Goal: Information Seeking & Learning: Learn about a topic

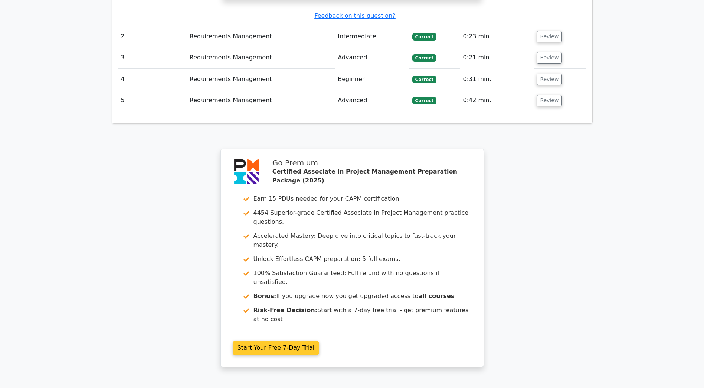
scroll to position [1086, 0]
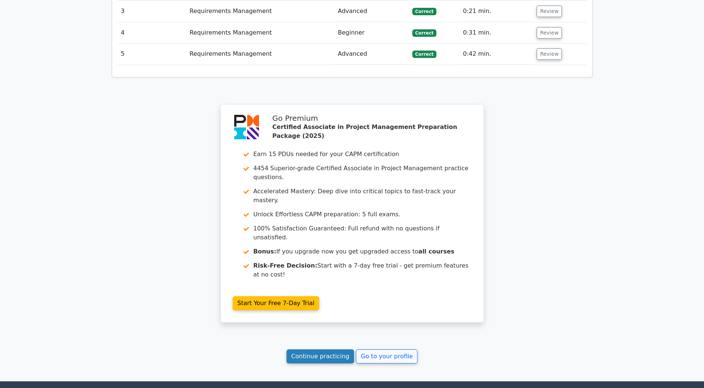
click at [329, 349] on link "Continue practicing" at bounding box center [321, 356] width 68 height 14
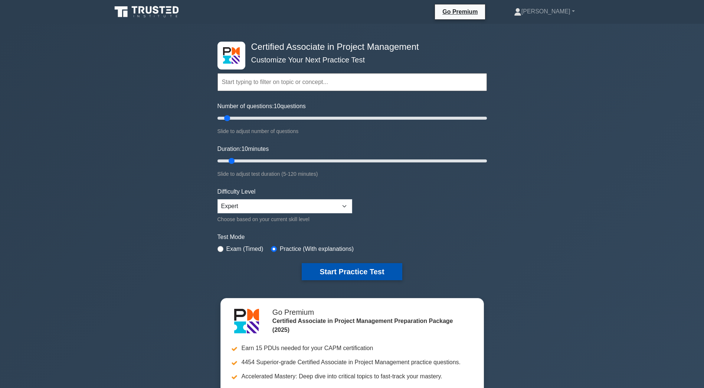
click at [344, 267] on button "Start Practice Test" at bounding box center [352, 271] width 100 height 17
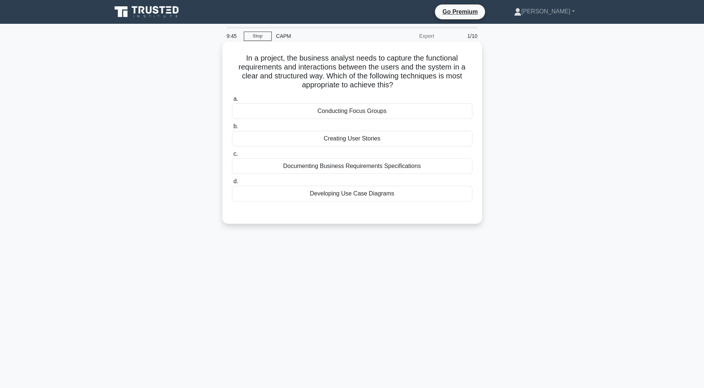
click at [347, 143] on div "Creating User Stories" at bounding box center [352, 139] width 241 height 16
click at [232, 129] on input "b. Creating User Stories" at bounding box center [232, 126] width 0 height 5
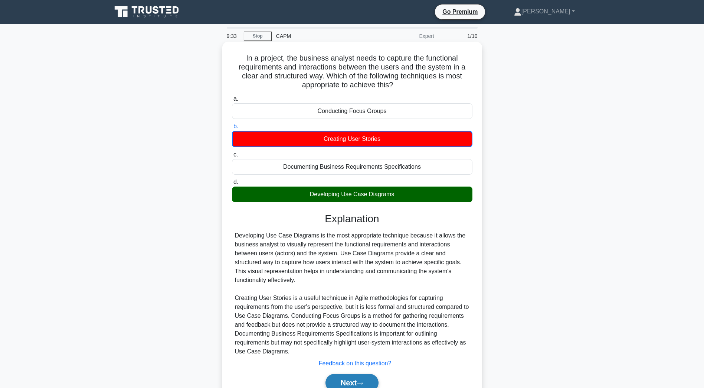
click at [336, 379] on button "Next" at bounding box center [352, 382] width 53 height 18
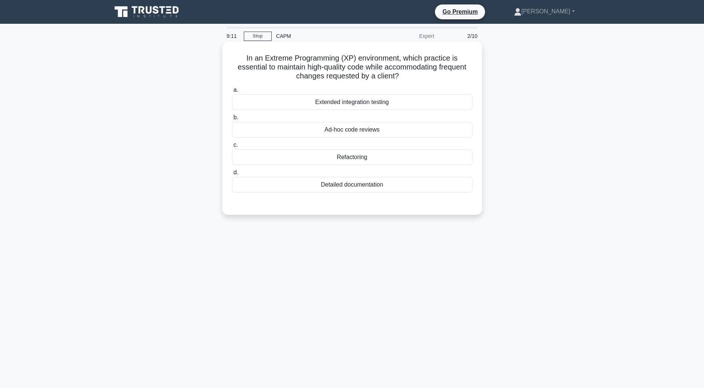
click at [352, 161] on div "Refactoring" at bounding box center [352, 157] width 241 height 16
click at [232, 147] on input "c. Refactoring" at bounding box center [232, 145] width 0 height 5
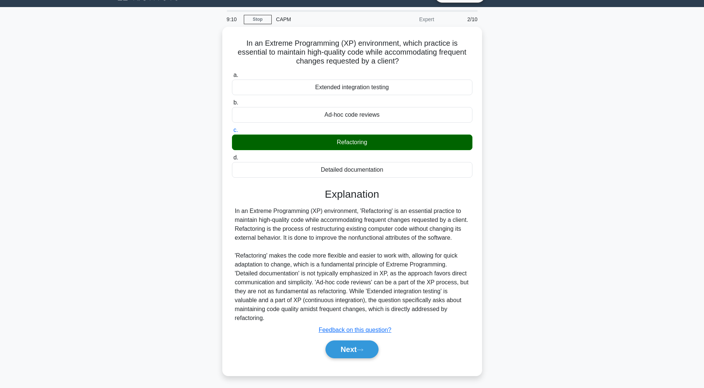
scroll to position [26, 0]
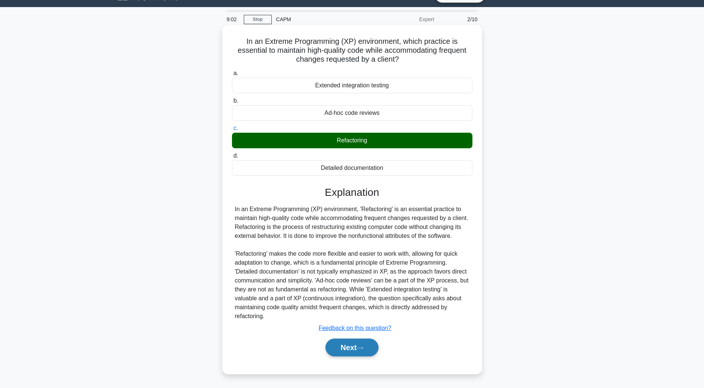
click at [337, 356] on button "Next" at bounding box center [352, 347] width 53 height 18
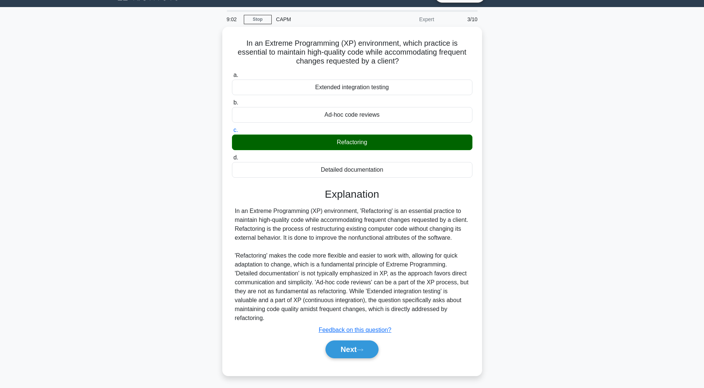
scroll to position [13, 0]
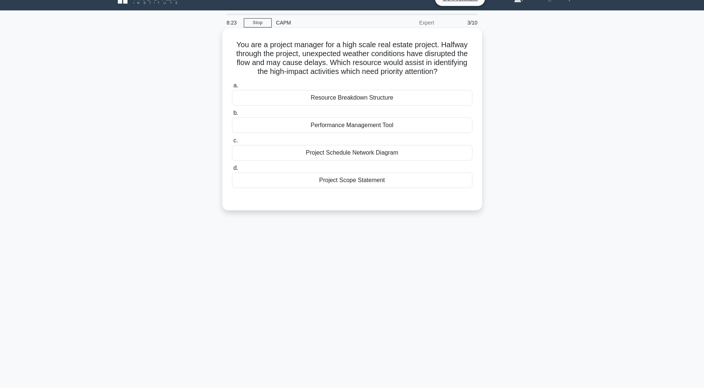
click at [323, 94] on div "Resource Breakdown Structure" at bounding box center [352, 98] width 241 height 16
click at [232, 88] on input "a. Resource Breakdown Structure" at bounding box center [232, 85] width 0 height 5
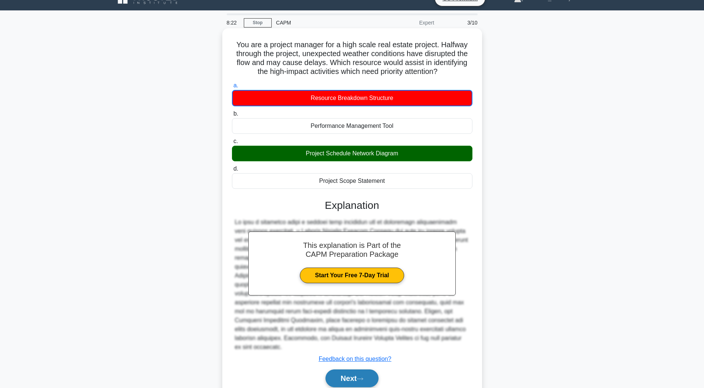
click at [346, 369] on button "Next" at bounding box center [352, 378] width 53 height 18
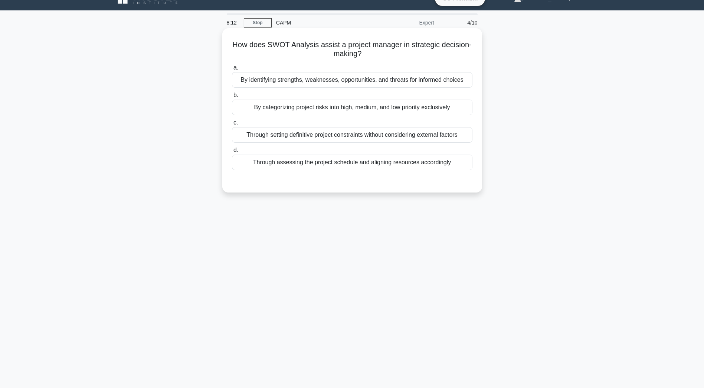
click at [365, 82] on div "By identifying strengths, weaknesses, opportunities, and threats for informed c…" at bounding box center [352, 80] width 241 height 16
click at [232, 70] on input "a. By identifying strengths, weaknesses, opportunities, and threats for informe…" at bounding box center [232, 67] width 0 height 5
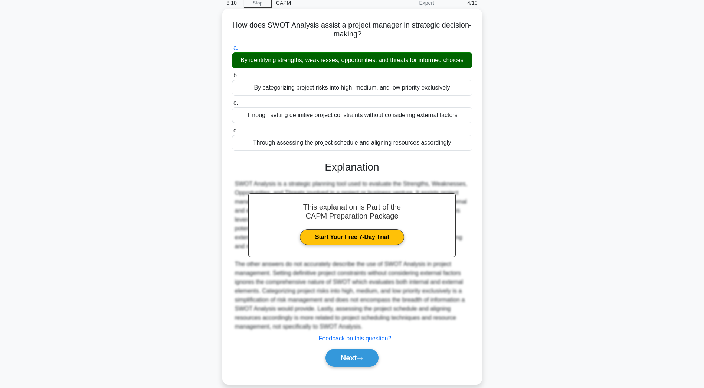
scroll to position [44, 0]
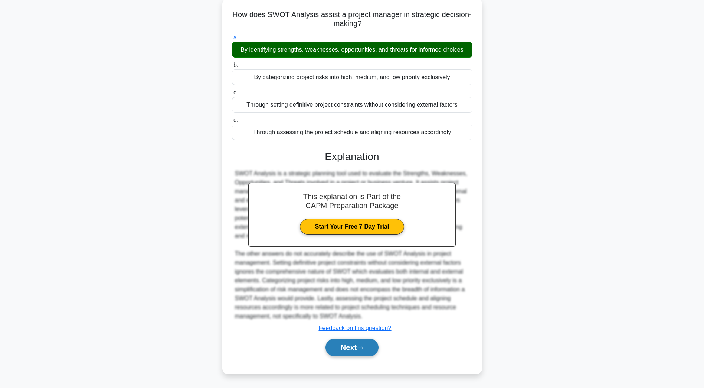
drag, startPoint x: 363, startPoint y: 346, endPoint x: 358, endPoint y: 343, distance: 6.0
click at [363, 346] on icon at bounding box center [360, 348] width 7 height 4
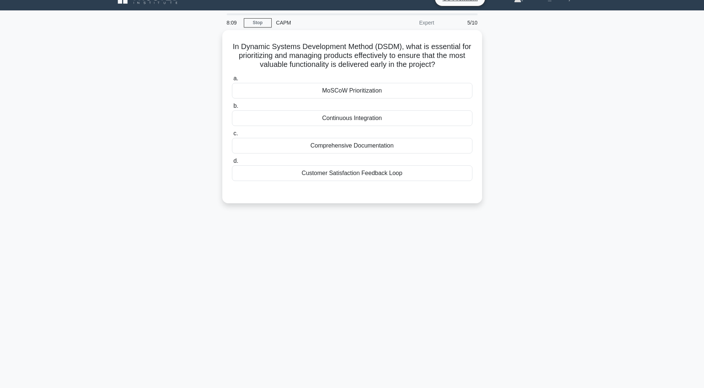
scroll to position [13, 0]
click at [342, 88] on div "MoSCoW Prioritization" at bounding box center [352, 89] width 241 height 16
click at [232, 79] on input "a. MoSCoW Prioritization" at bounding box center [232, 76] width 0 height 5
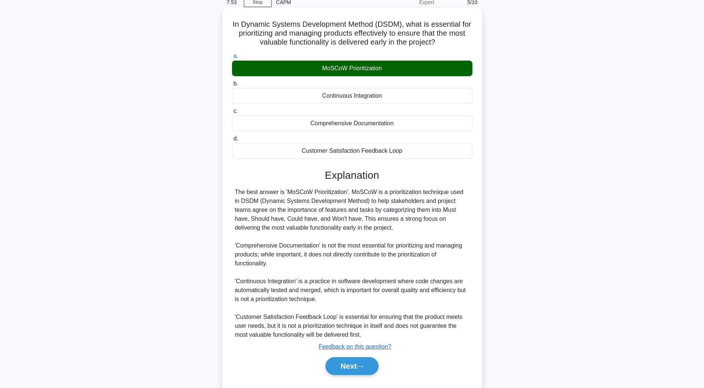
scroll to position [53, 0]
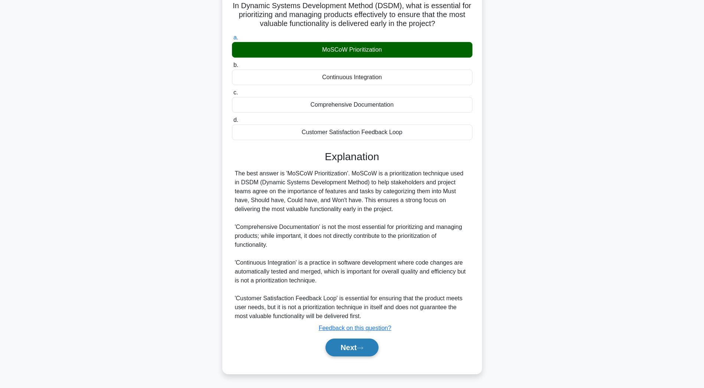
click at [362, 353] on button "Next" at bounding box center [352, 347] width 53 height 18
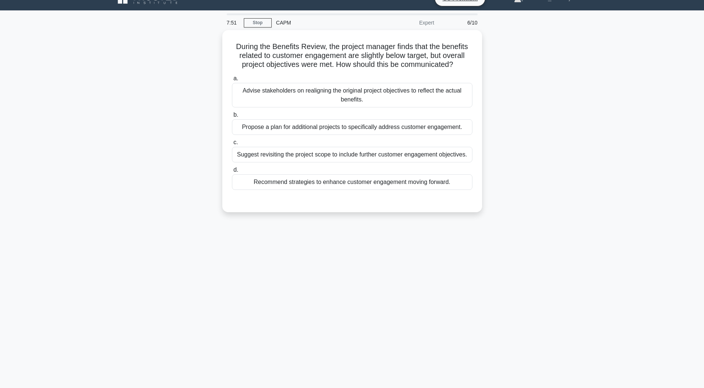
scroll to position [13, 0]
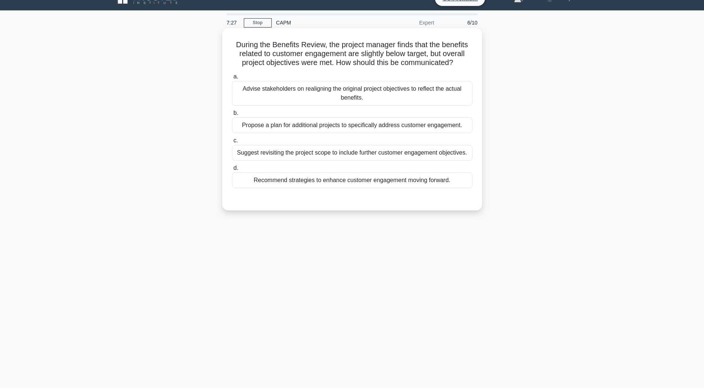
drag, startPoint x: 312, startPoint y: 185, endPoint x: 303, endPoint y: 187, distance: 8.9
click at [312, 184] on div "Recommend strategies to enhance customer engagement moving forward." at bounding box center [352, 180] width 241 height 16
click at [232, 170] on input "d. Recommend strategies to enhance customer engagement moving forward." at bounding box center [232, 168] width 0 height 5
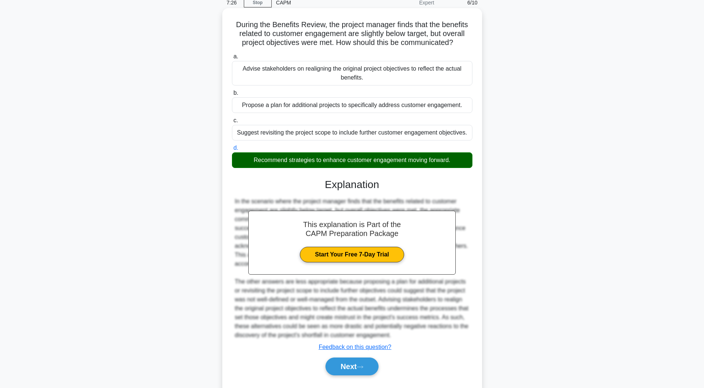
scroll to position [53, 0]
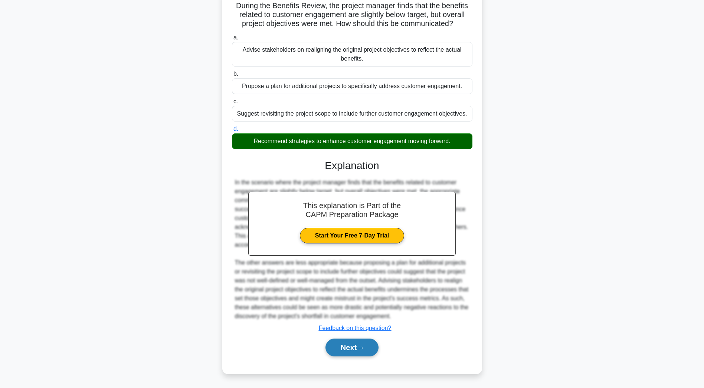
click at [346, 354] on button "Next" at bounding box center [352, 347] width 53 height 18
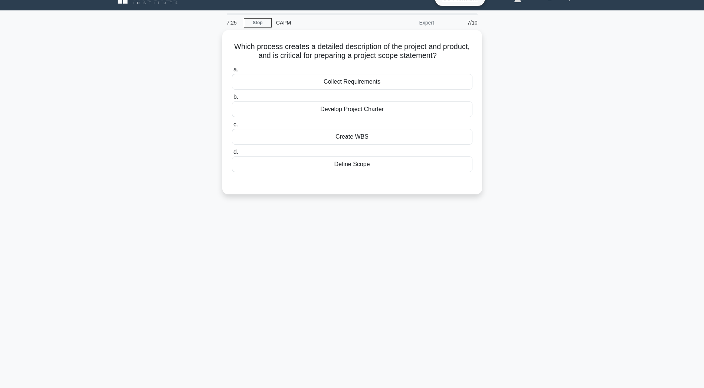
scroll to position [13, 0]
click at [347, 111] on div "Develop Project Charter" at bounding box center [352, 107] width 241 height 16
click at [232, 98] on input "b. Develop Project Charter" at bounding box center [232, 95] width 0 height 5
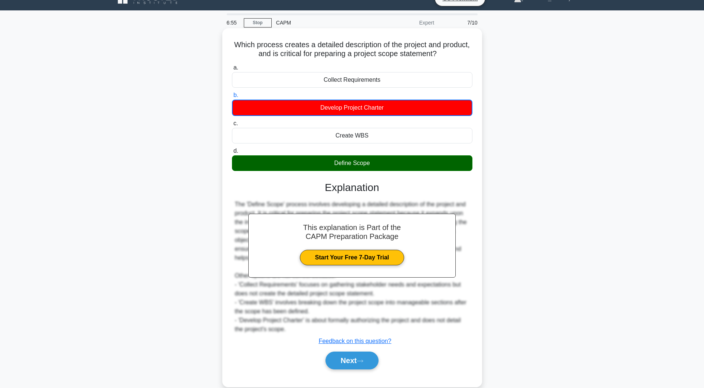
scroll to position [27, 0]
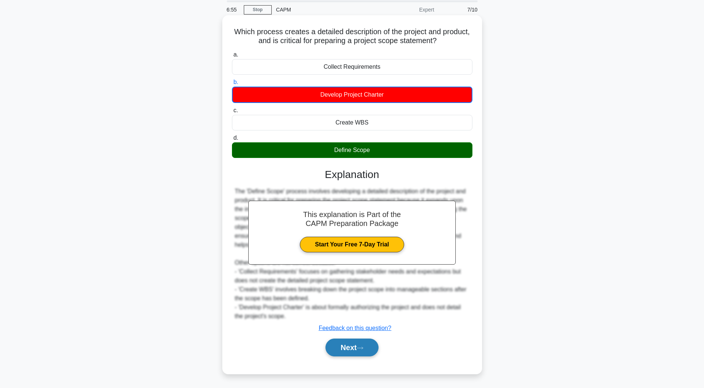
click at [359, 340] on button "Next" at bounding box center [352, 347] width 53 height 18
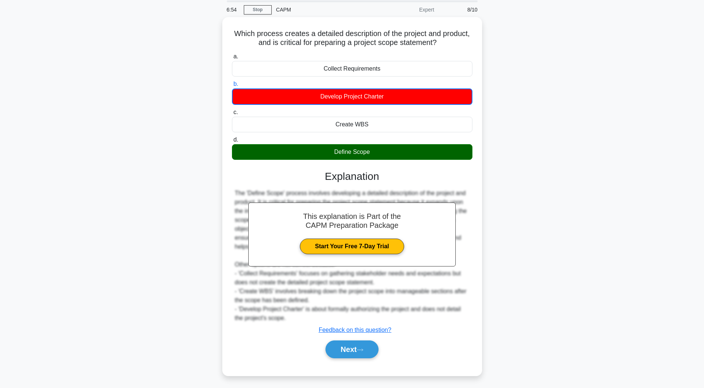
scroll to position [13, 0]
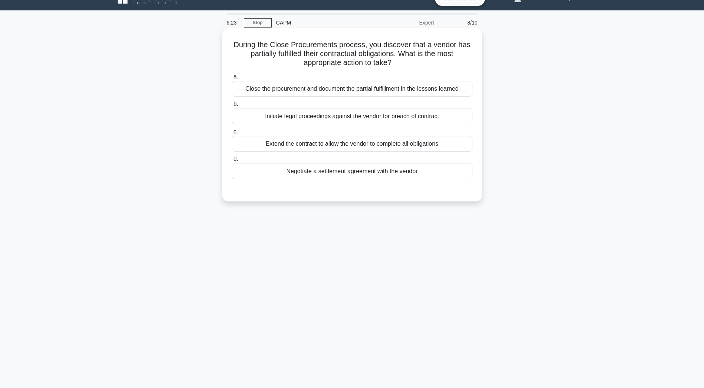
click at [379, 177] on div "Negotiate a settlement agreement with the vendor" at bounding box center [352, 171] width 241 height 16
click at [232, 161] on input "d. Negotiate a settlement agreement with the vendor" at bounding box center [232, 159] width 0 height 5
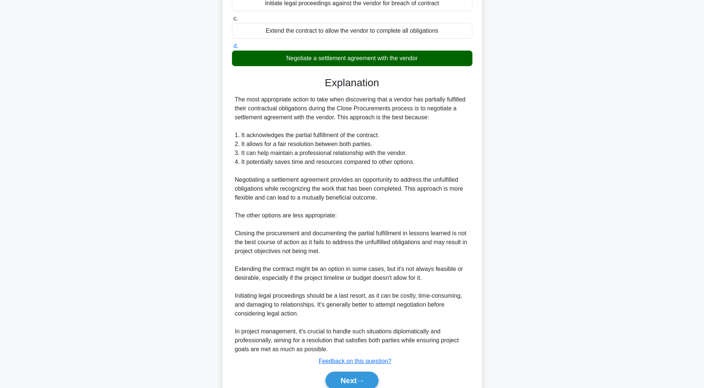
scroll to position [160, 0]
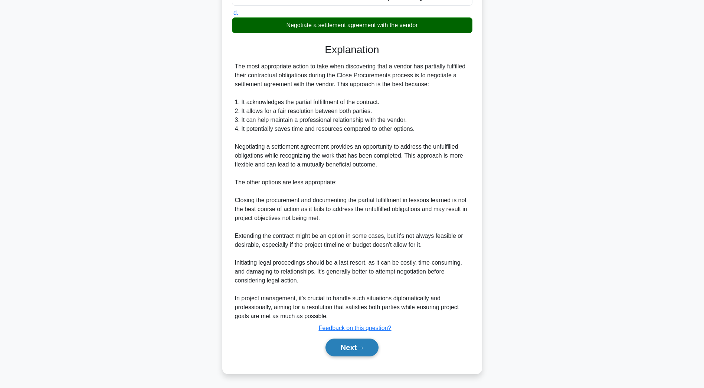
click at [339, 354] on button "Next" at bounding box center [352, 347] width 53 height 18
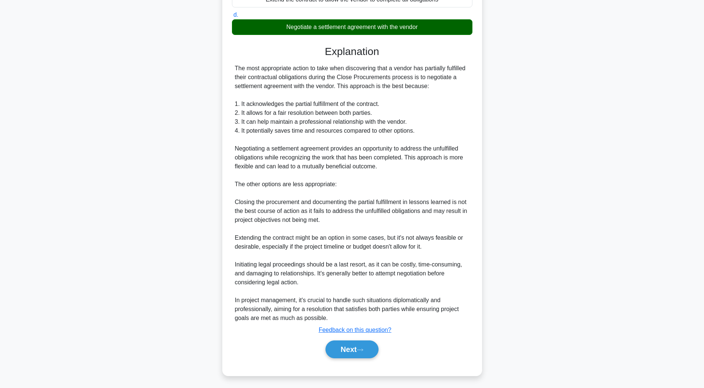
scroll to position [13, 0]
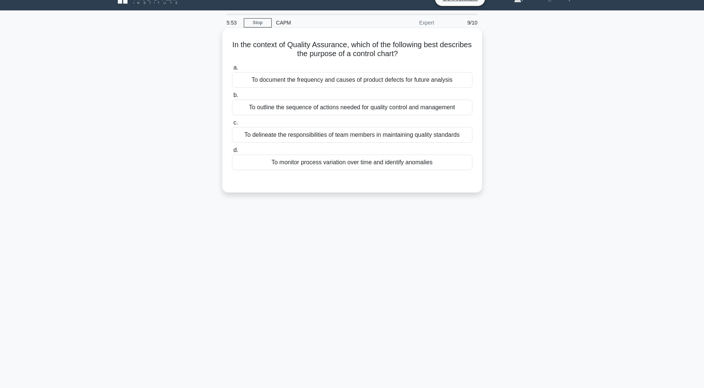
click at [319, 101] on div "To outline the sequence of actions needed for quality control and management" at bounding box center [352, 107] width 241 height 16
click at [232, 98] on input "b. To outline the sequence of actions needed for quality control and management" at bounding box center [232, 95] width 0 height 5
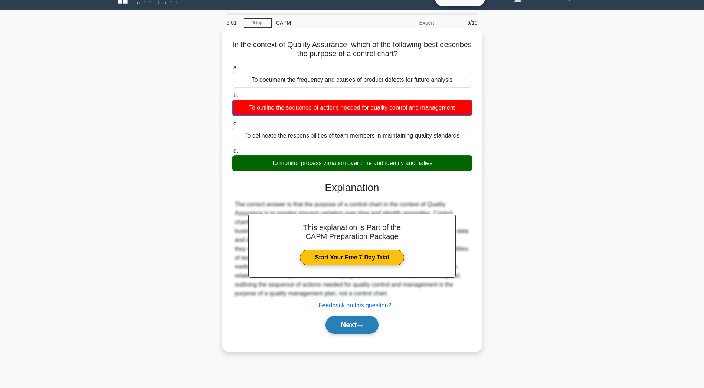
click at [350, 323] on button "Next" at bounding box center [352, 325] width 53 height 18
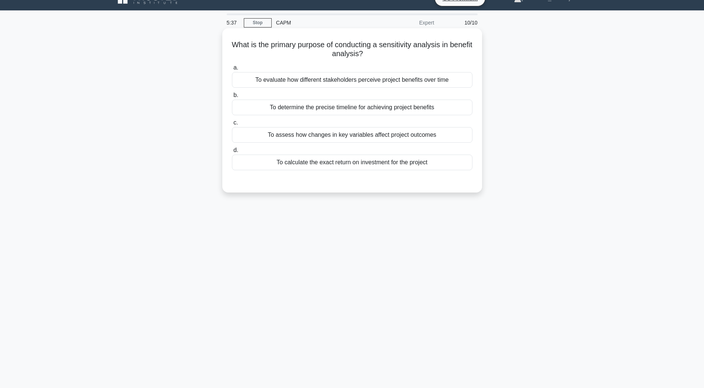
click at [330, 133] on div "To assess how changes in key variables affect project outcomes" at bounding box center [352, 135] width 241 height 16
click at [232, 125] on input "c. To assess how changes in key variables affect project outcomes" at bounding box center [232, 122] width 0 height 5
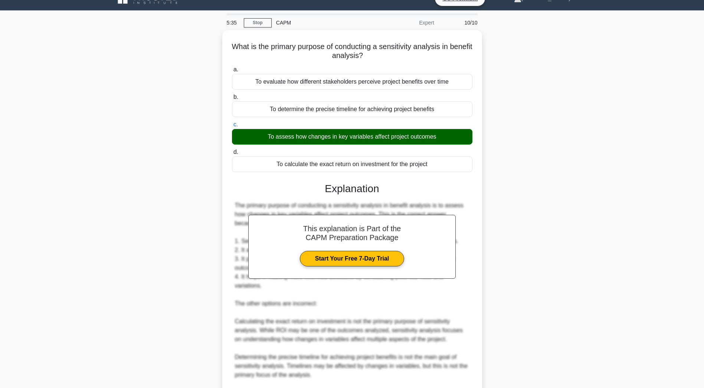
scroll to position [97, 0]
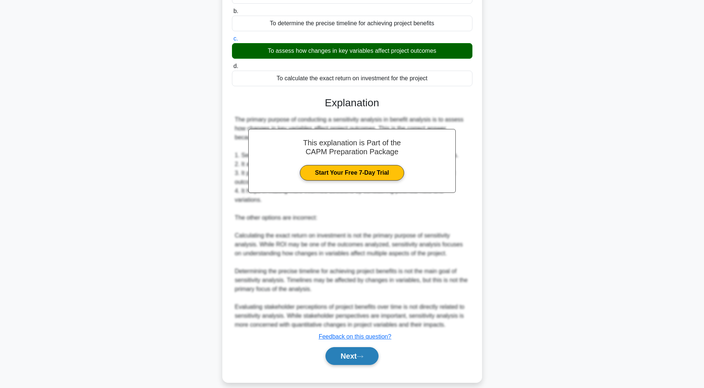
click at [337, 347] on button "Next" at bounding box center [352, 356] width 53 height 18
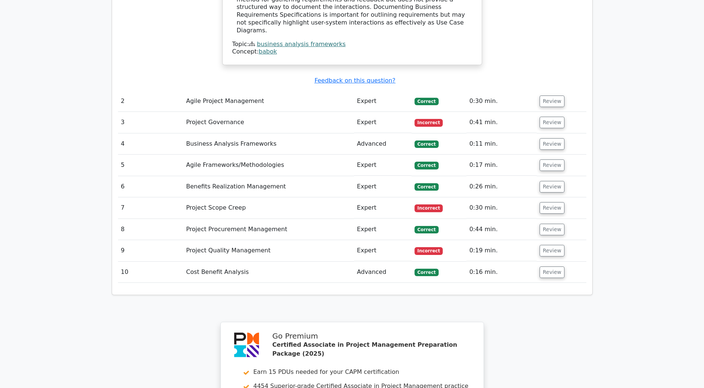
scroll to position [1002, 0]
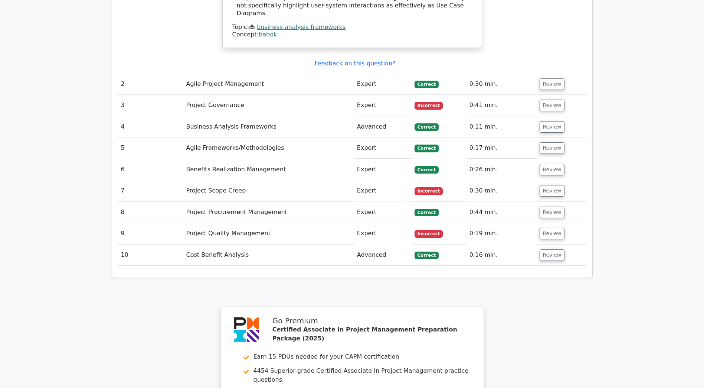
click at [207, 223] on td "Project Quality Management" at bounding box center [268, 233] width 171 height 21
click at [544, 228] on button "Review" at bounding box center [552, 234] width 25 height 12
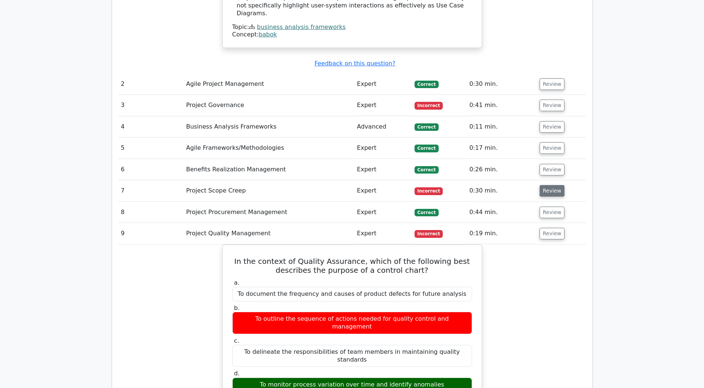
click at [546, 185] on button "Review" at bounding box center [552, 191] width 25 height 12
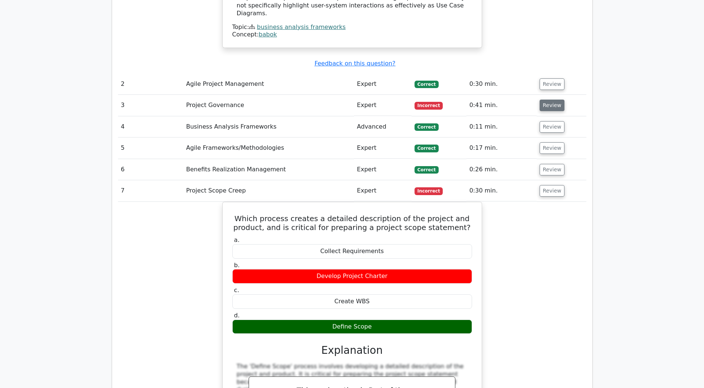
click at [547, 99] on button "Review" at bounding box center [552, 105] width 25 height 12
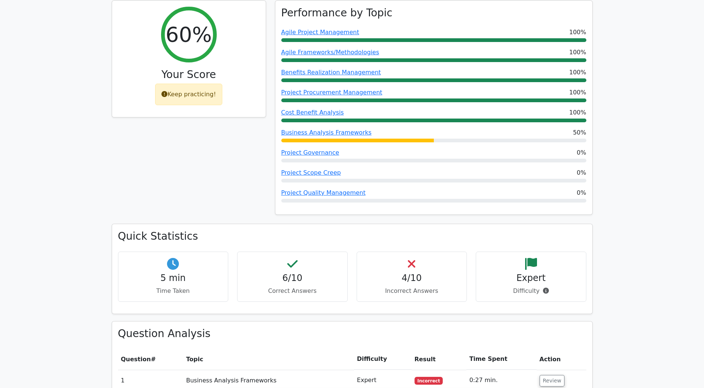
scroll to position [253, 0]
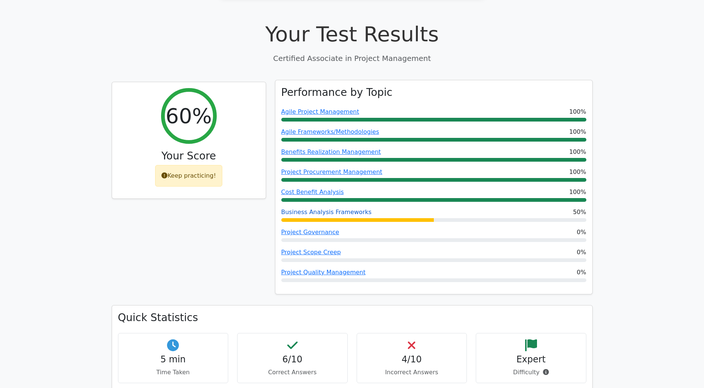
click at [321, 208] on link "Business Analysis Frameworks" at bounding box center [326, 211] width 91 height 7
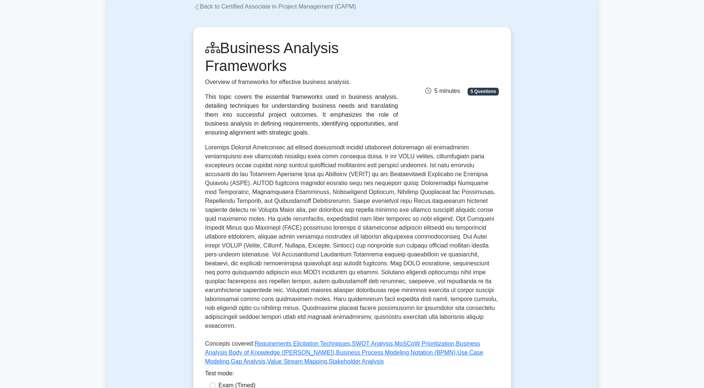
scroll to position [111, 0]
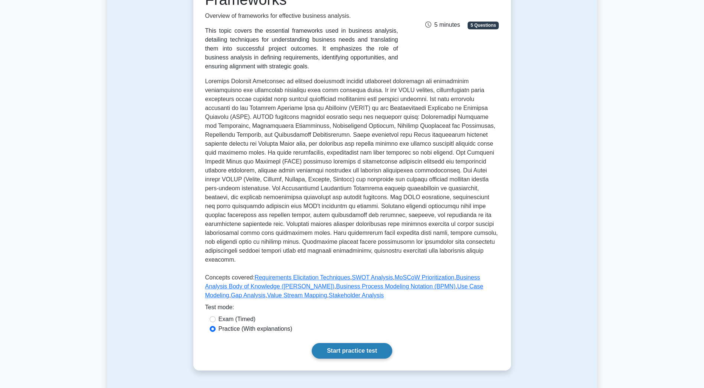
click at [366, 343] on link "Start practice test" at bounding box center [352, 351] width 81 height 16
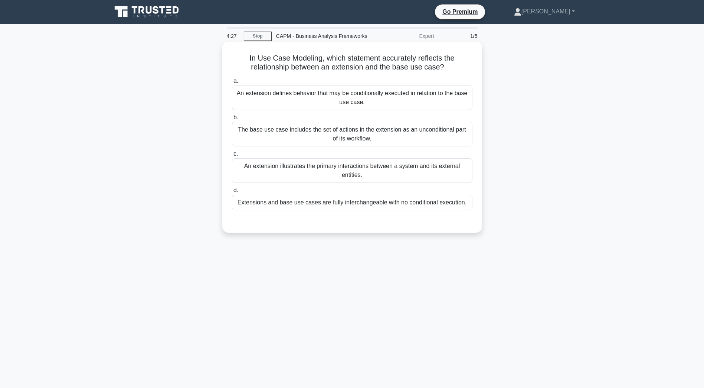
click at [307, 101] on div "An extension defines behavior that may be conditionally executed in relation to…" at bounding box center [352, 97] width 241 height 25
click at [232, 84] on input "a. An extension defines behavior that may be conditionally executed in relation…" at bounding box center [232, 81] width 0 height 5
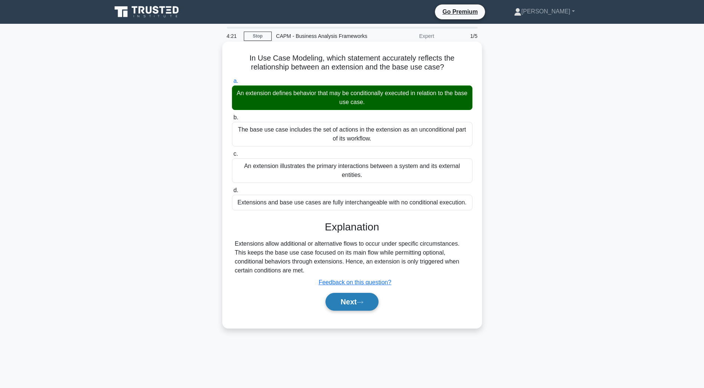
click at [350, 306] on button "Next" at bounding box center [352, 302] width 53 height 18
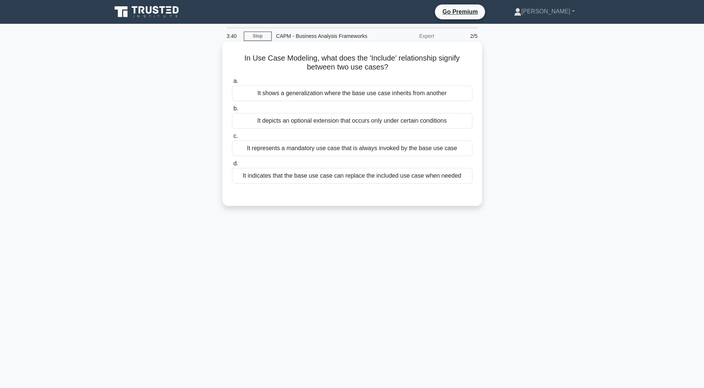
click at [342, 97] on div "It shows a generalization where the base use case inherits from another" at bounding box center [352, 93] width 241 height 16
click at [232, 84] on input "a. It shows a generalization where the base use case inherits from another" at bounding box center [232, 81] width 0 height 5
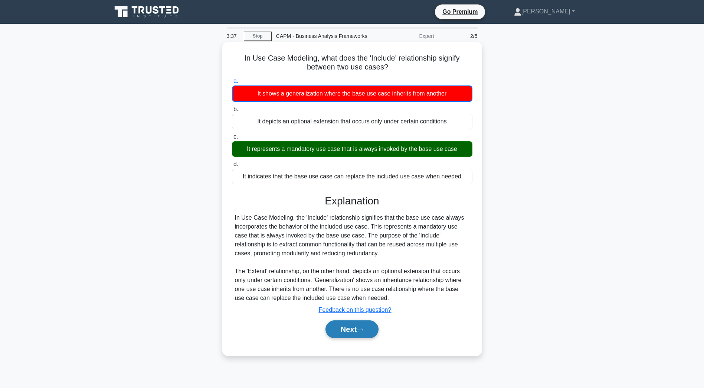
click at [346, 329] on button "Next" at bounding box center [352, 329] width 53 height 18
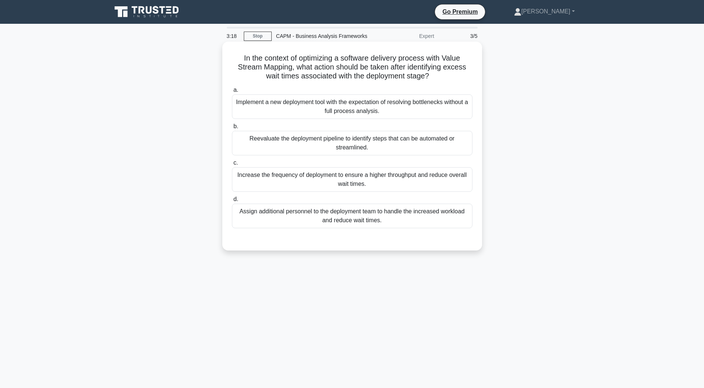
click at [280, 138] on div "Reevaluate the deployment pipeline to identify steps that can be automated or s…" at bounding box center [352, 143] width 241 height 25
click at [232, 129] on input "b. Reevaluate the deployment pipeline to identify steps that can be automated o…" at bounding box center [232, 126] width 0 height 5
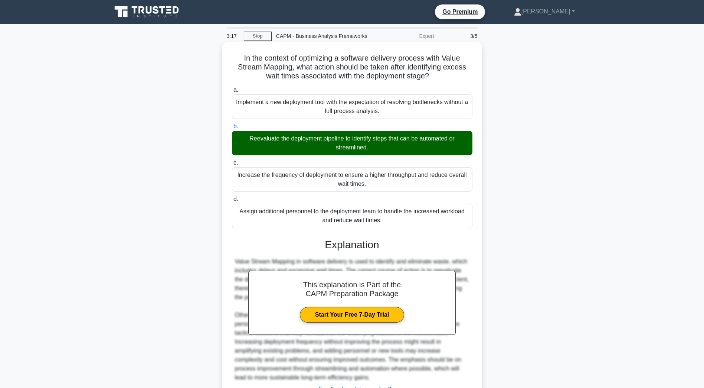
scroll to position [62, 0]
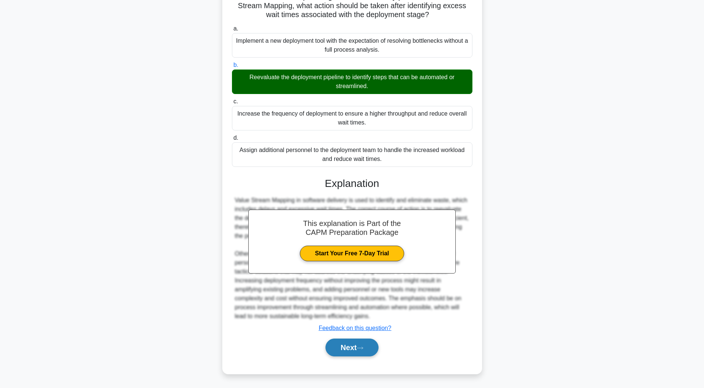
click at [344, 355] on button "Next" at bounding box center [352, 347] width 53 height 18
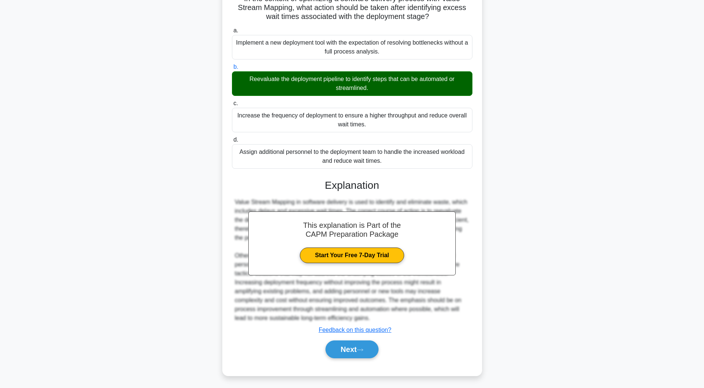
scroll to position [13, 0]
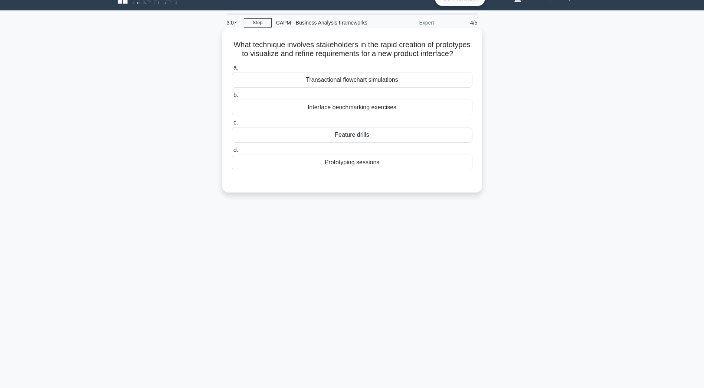
click at [319, 170] on div "Prototyping sessions" at bounding box center [352, 162] width 241 height 16
click at [232, 153] on input "d. Prototyping sessions" at bounding box center [232, 150] width 0 height 5
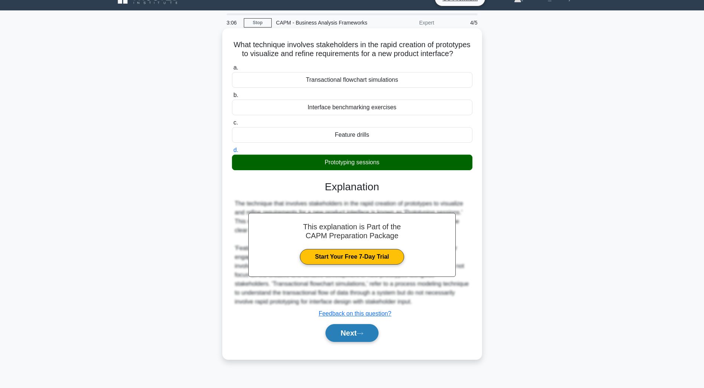
click at [339, 334] on button "Next" at bounding box center [352, 333] width 53 height 18
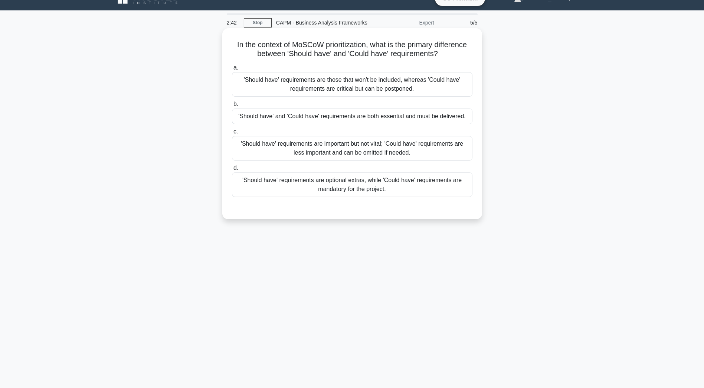
click at [283, 147] on div "'Should have' requirements are important but not vital; 'Could have' requiremen…" at bounding box center [352, 148] width 241 height 25
click at [232, 134] on input "c. 'Should have' requirements are important but not vital; 'Could have' require…" at bounding box center [232, 131] width 0 height 5
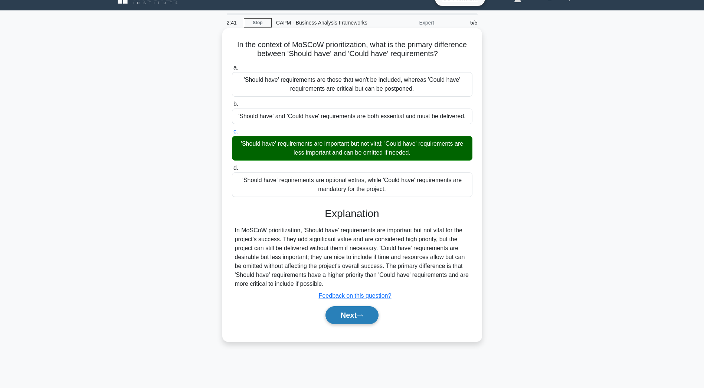
click at [362, 319] on button "Next" at bounding box center [352, 315] width 53 height 18
